Goal: Navigation & Orientation: Find specific page/section

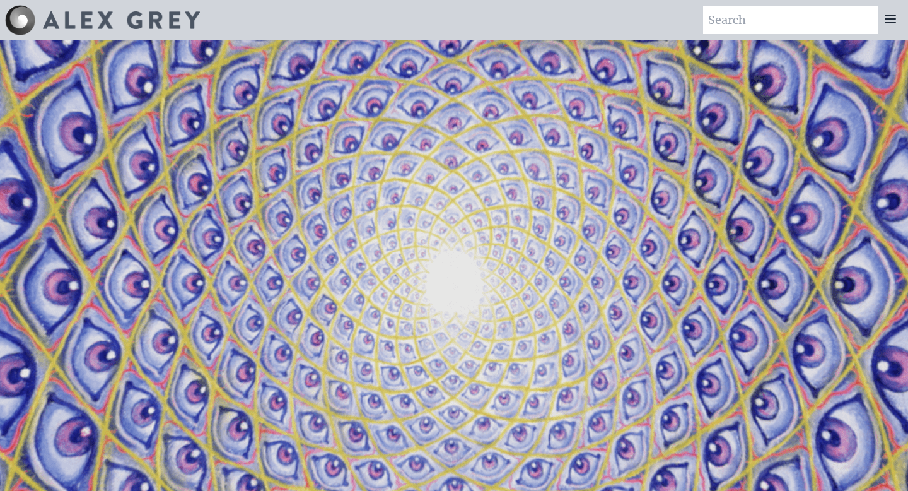
click at [897, 19] on icon at bounding box center [890, 18] width 15 height 15
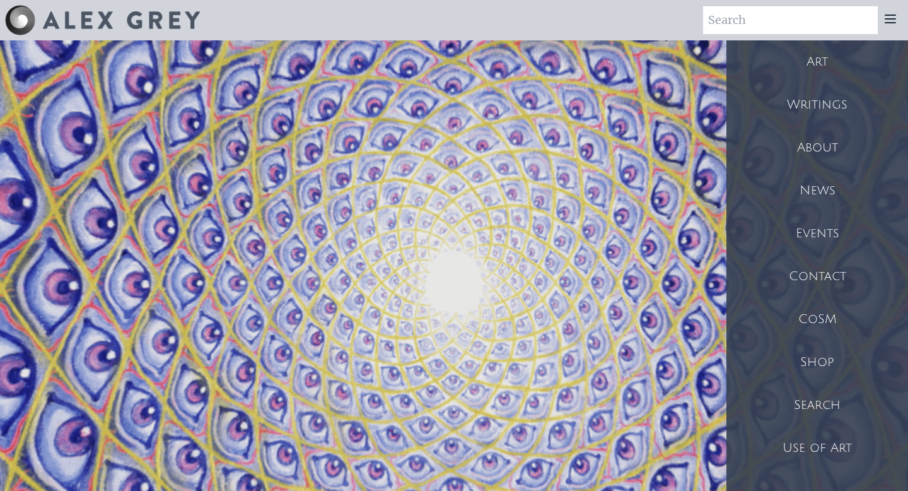
click at [805, 343] on div "Shop" at bounding box center [818, 362] width 182 height 43
